Goal: Find specific page/section: Locate a particular part of the current website

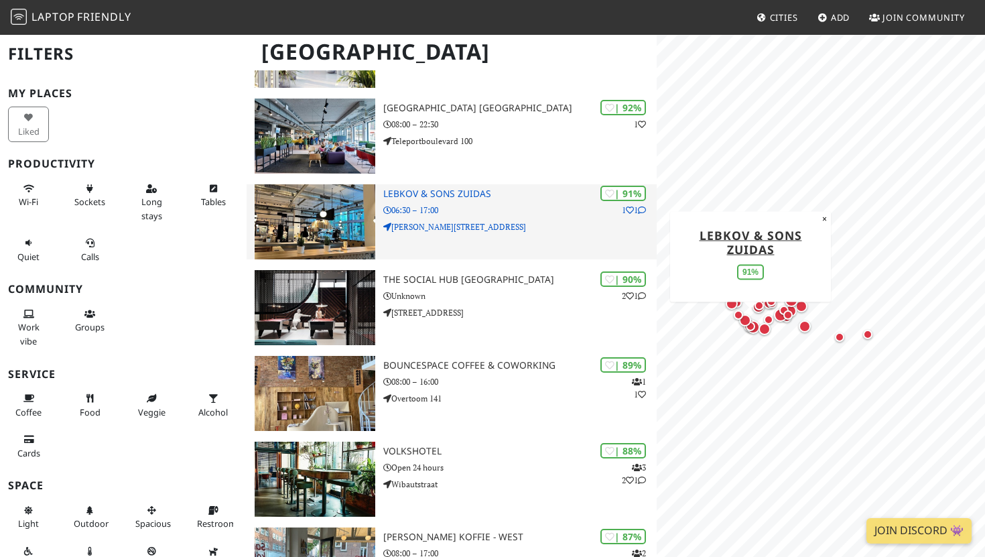
scroll to position [190, 0]
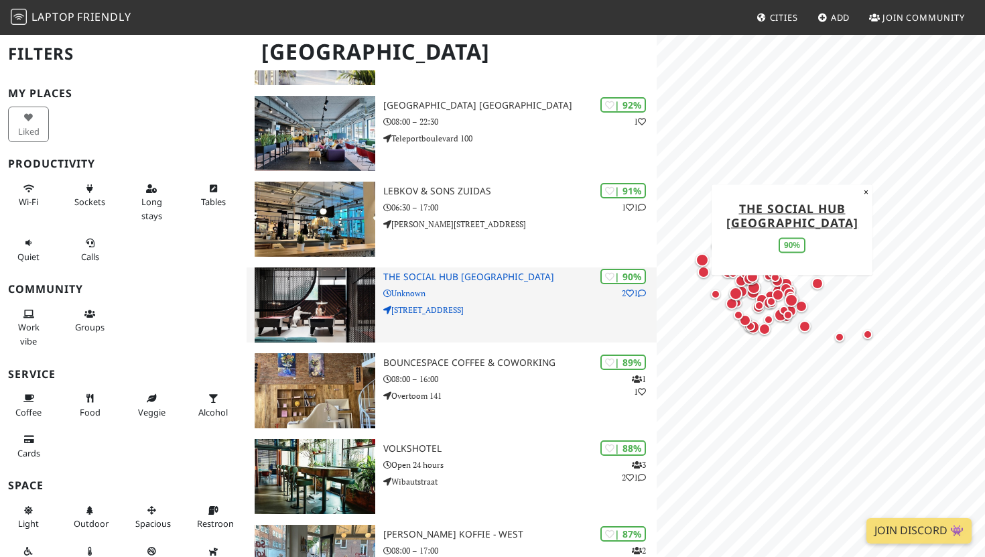
click at [348, 290] on img at bounding box center [315, 304] width 121 height 75
